Goal: Task Accomplishment & Management: Manage account settings

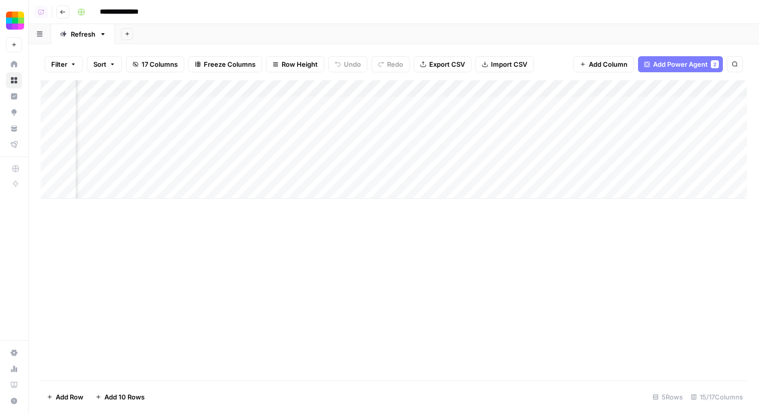
scroll to position [0, 424]
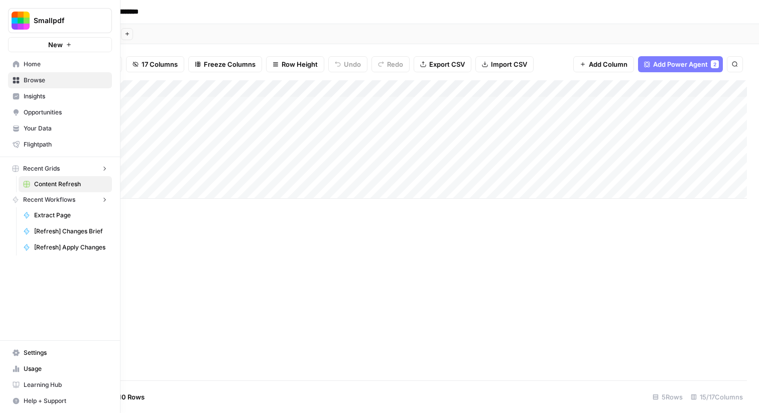
click at [16, 62] on icon at bounding box center [16, 64] width 7 height 7
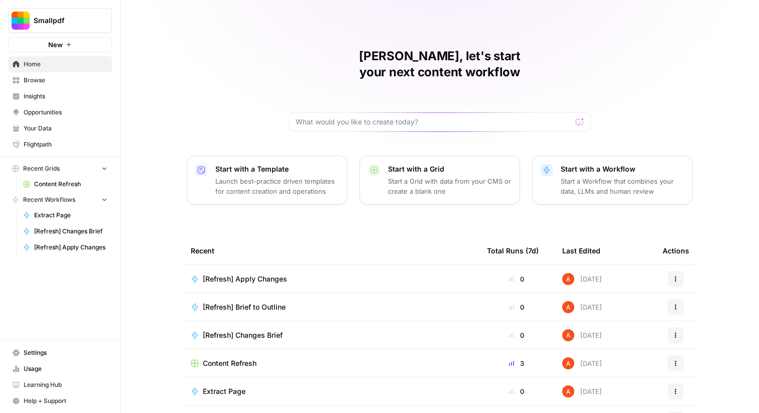
click at [66, 19] on span "Smallpdf" at bounding box center [64, 21] width 61 height 10
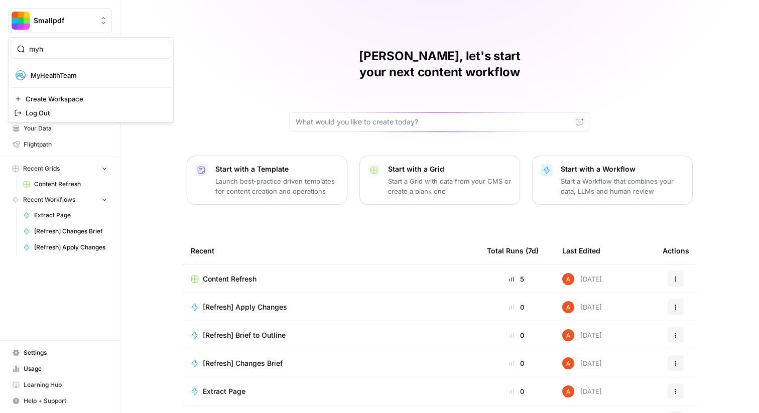
type input "myh"
click at [74, 77] on span "MyHealthTeam" at bounding box center [97, 75] width 133 height 10
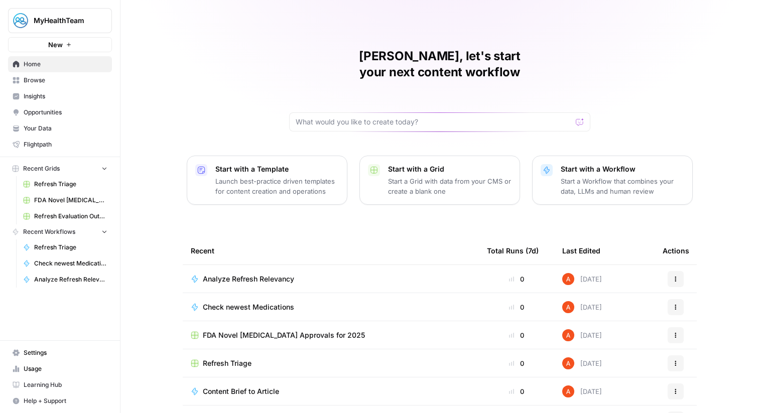
click at [101, 82] on span "Browse" at bounding box center [66, 80] width 84 height 9
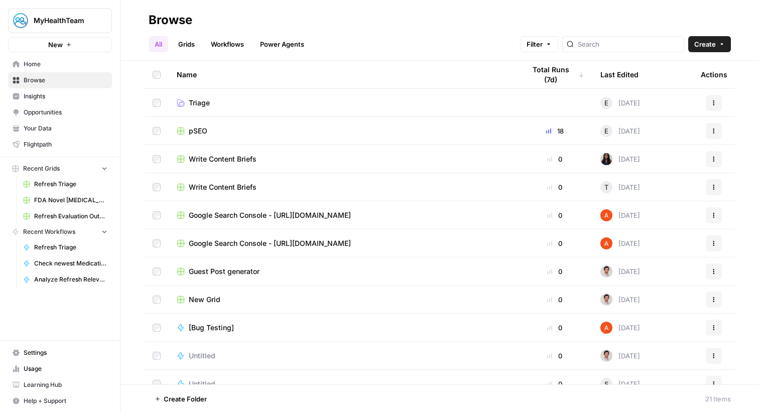
click at [191, 44] on link "Grids" at bounding box center [186, 44] width 29 height 16
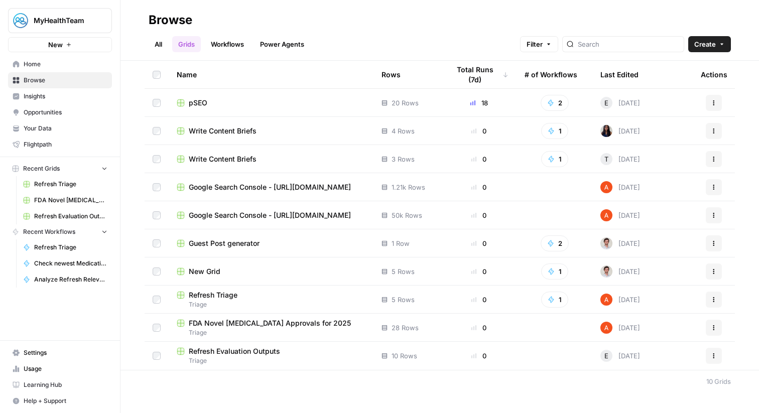
click at [203, 99] on span "pSEO" at bounding box center [198, 103] width 19 height 10
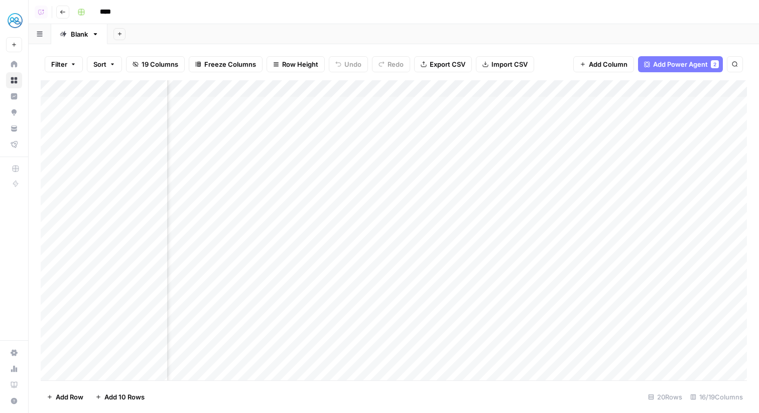
scroll to position [0, 270]
click at [379, 103] on div "Add Column" at bounding box center [394, 230] width 707 height 300
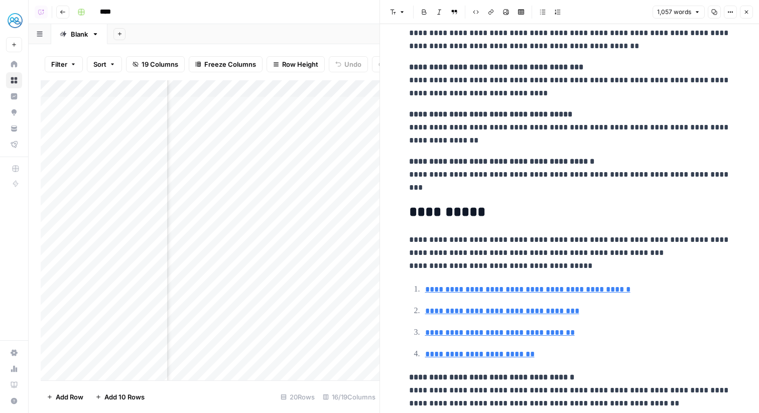
scroll to position [1780, 0]
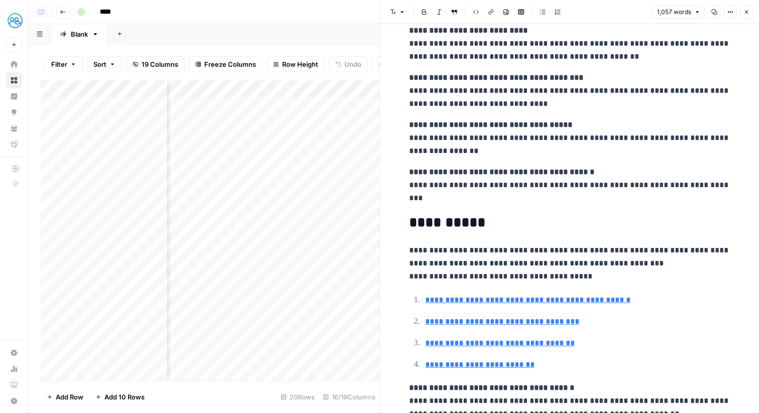
click at [750, 12] on button "Close" at bounding box center [746, 12] width 13 height 13
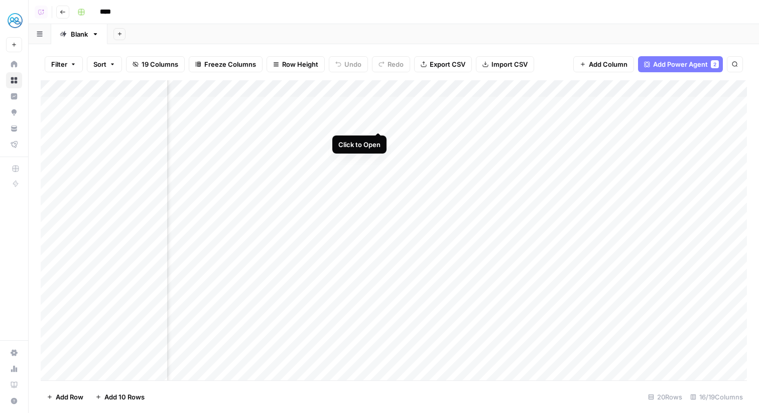
click at [381, 124] on div "Add Column" at bounding box center [394, 230] width 707 height 300
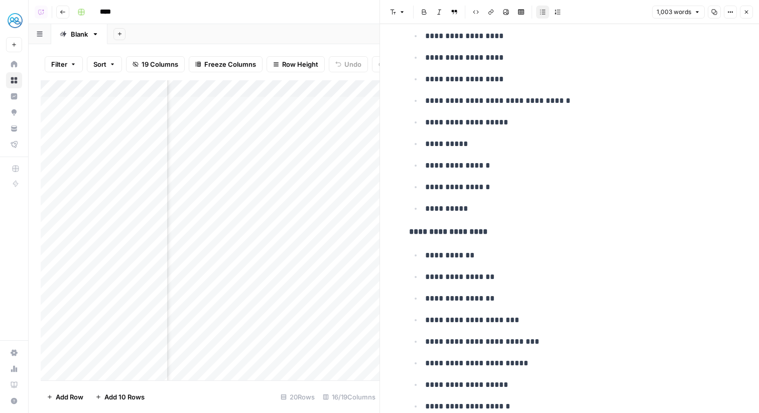
scroll to position [2863, 0]
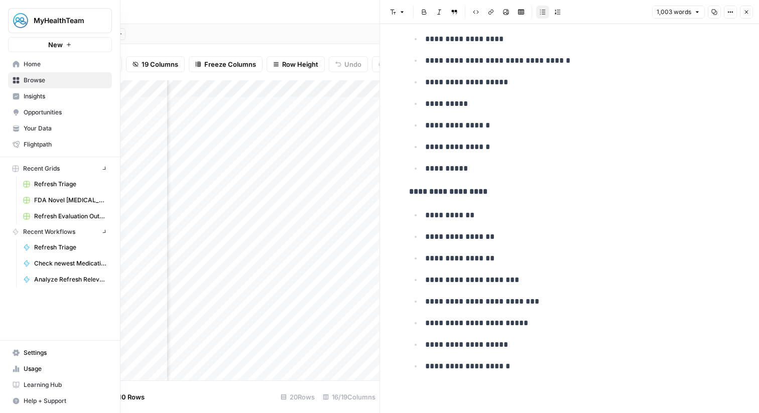
click at [15, 149] on link "Flightpath" at bounding box center [60, 145] width 104 height 16
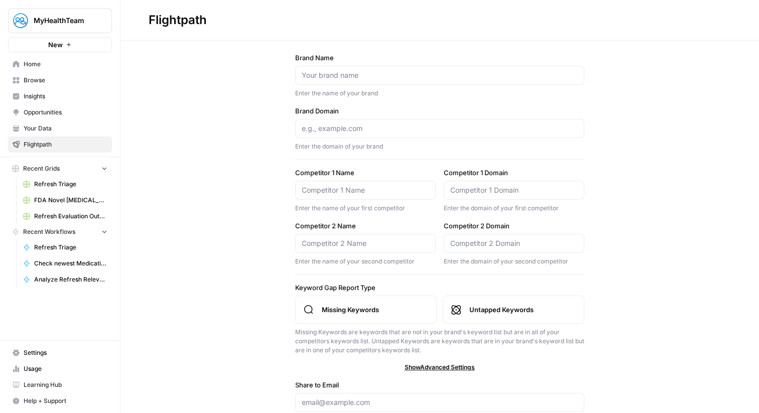
click at [40, 355] on span "Settings" at bounding box center [66, 353] width 84 height 9
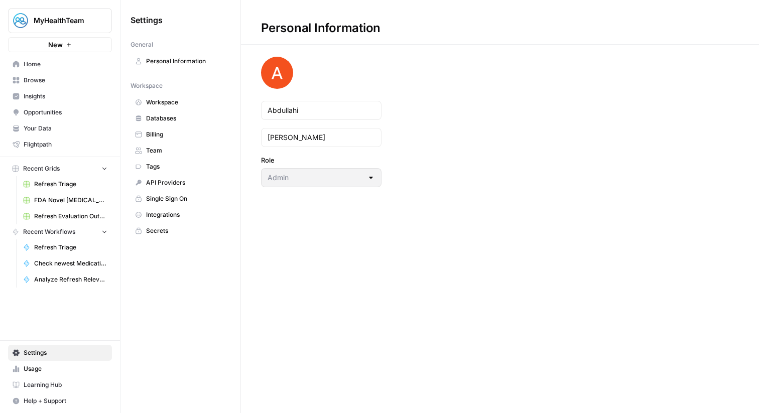
click at [182, 98] on span "Workspace" at bounding box center [186, 102] width 80 height 9
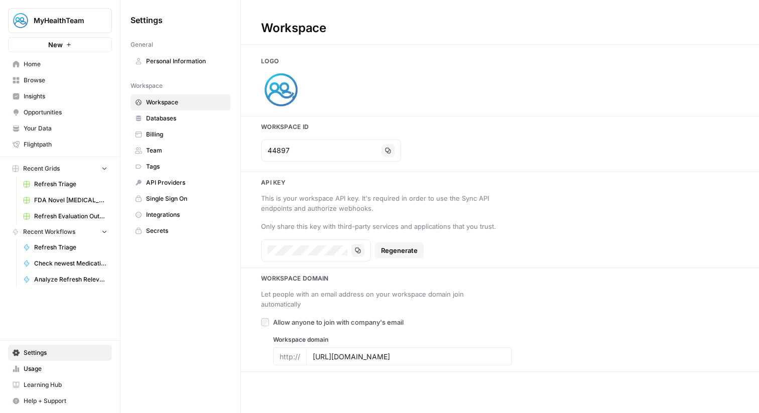
click at [171, 145] on link "Team" at bounding box center [181, 151] width 100 height 16
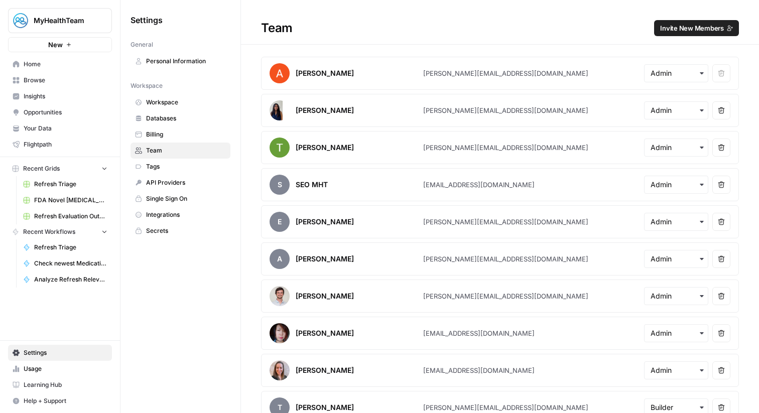
click at [699, 28] on span "Invite New Members" at bounding box center [693, 28] width 64 height 10
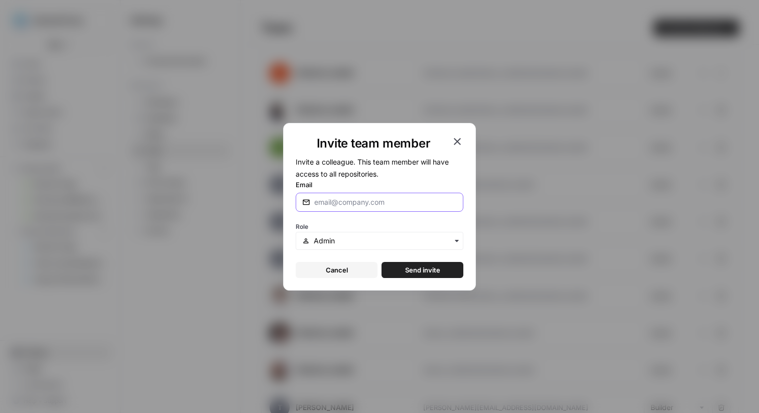
click at [368, 206] on input "Email" at bounding box center [385, 202] width 143 height 10
paste input "@[DOMAIN_NAME]"
type input "[EMAIL_ADDRESS][DOMAIN_NAME]"
click at [413, 270] on span "Send invite" at bounding box center [422, 270] width 35 height 10
